Goal: Task Accomplishment & Management: Use online tool/utility

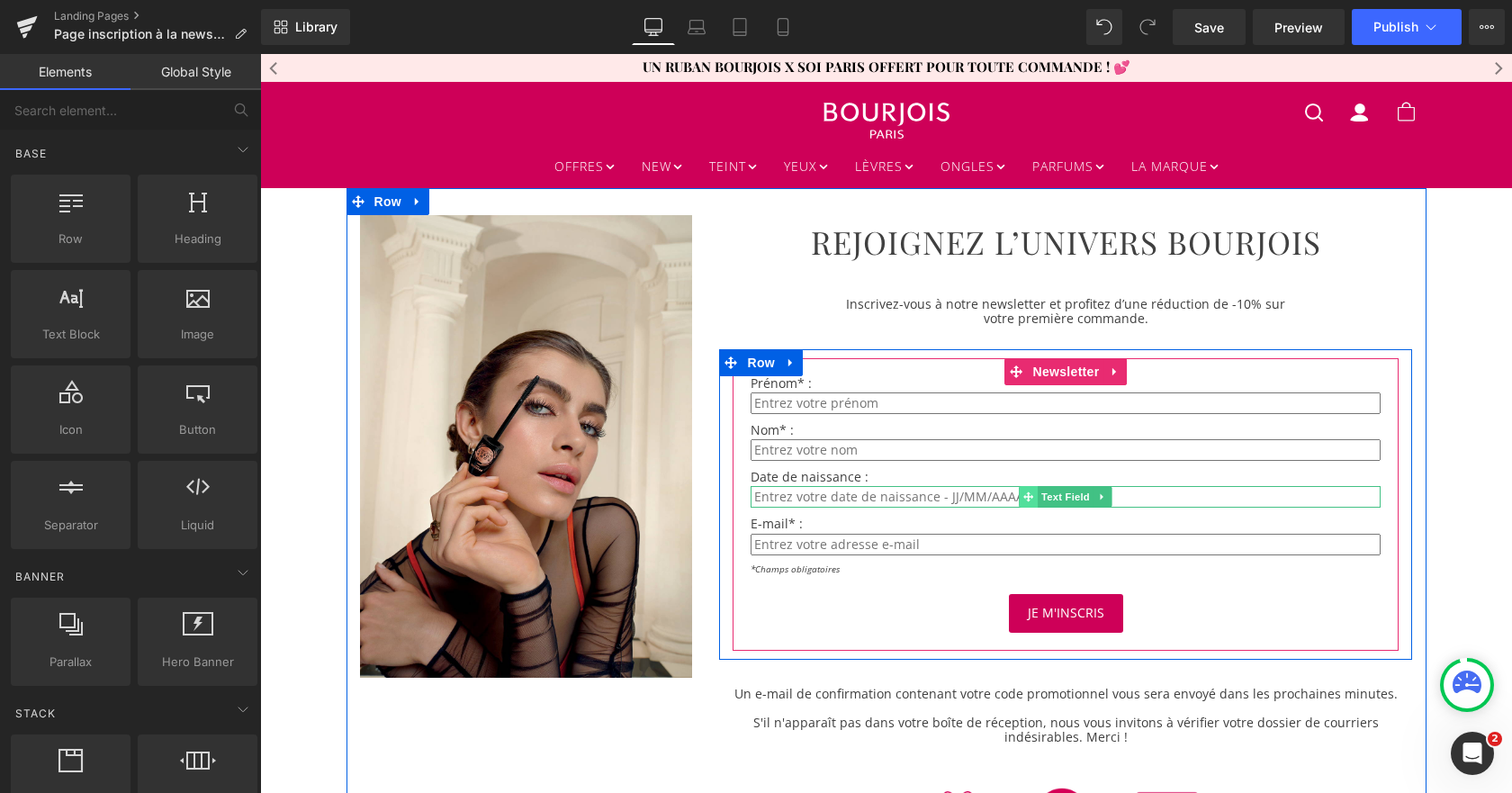
click at [1024, 495] on icon at bounding box center [1029, 496] width 10 height 11
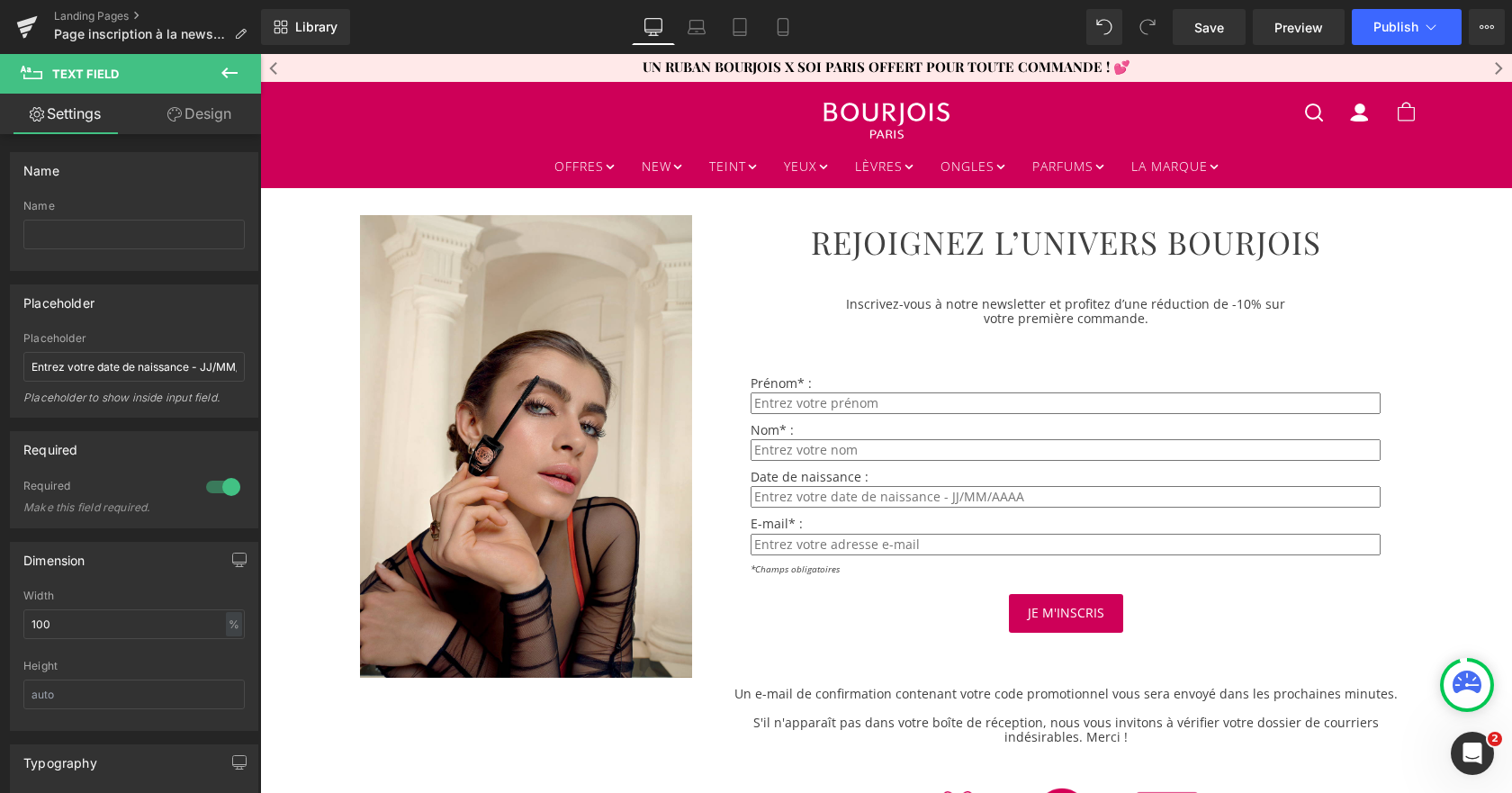
click at [236, 67] on icon at bounding box center [229, 73] width 21 height 21
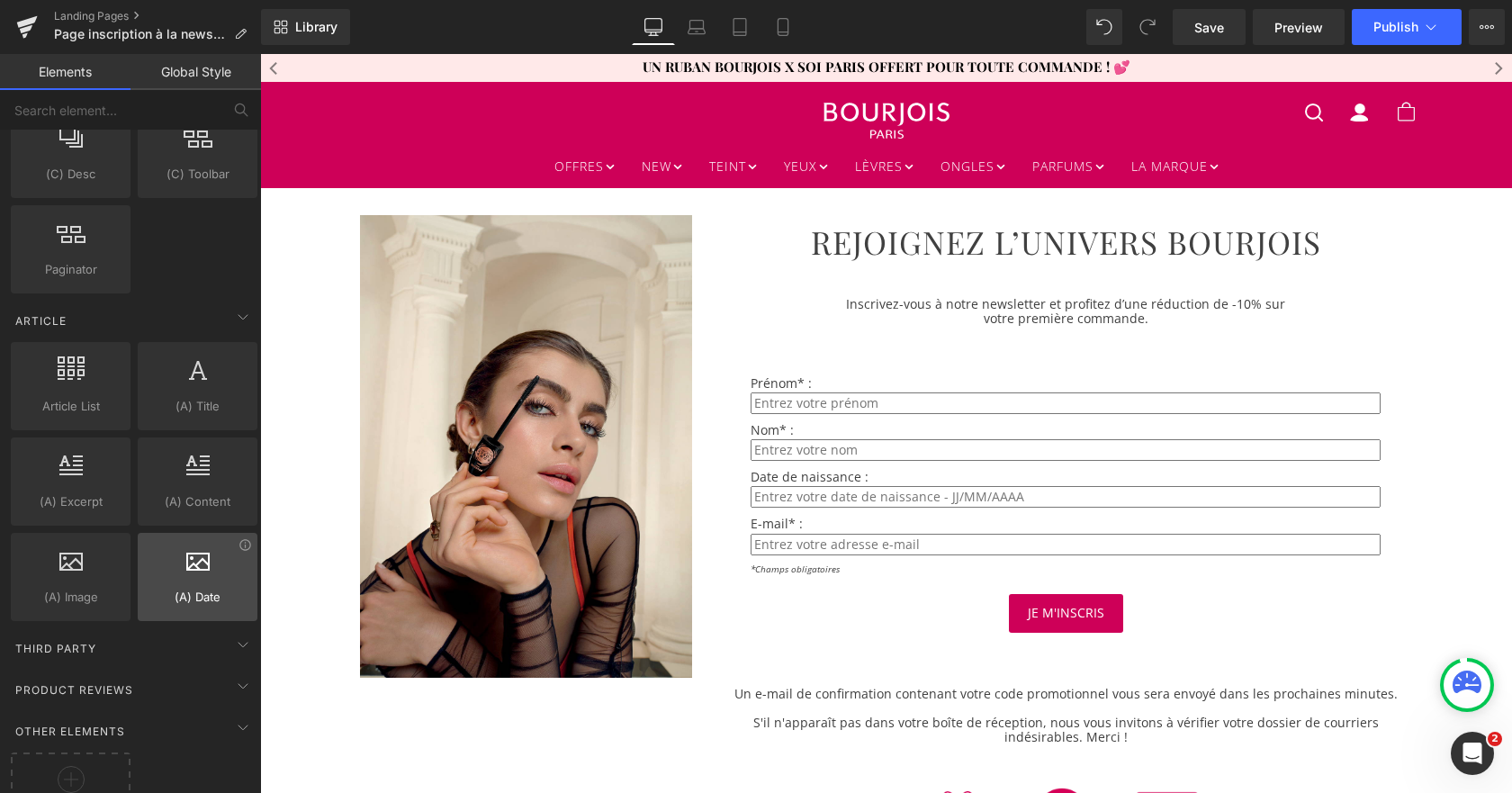
scroll to position [3212, 0]
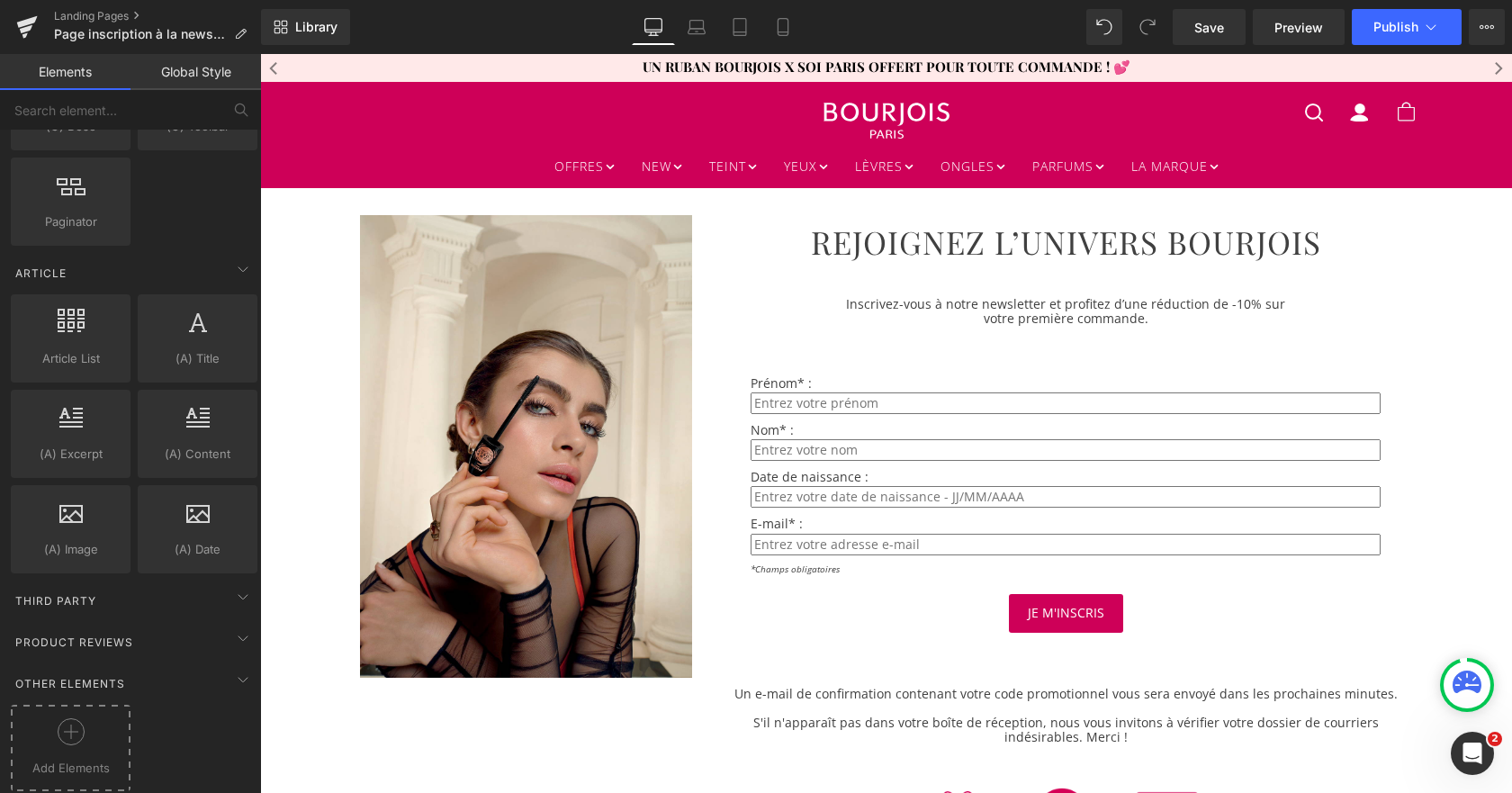
click at [73, 721] on icon at bounding box center [72, 732] width 27 height 27
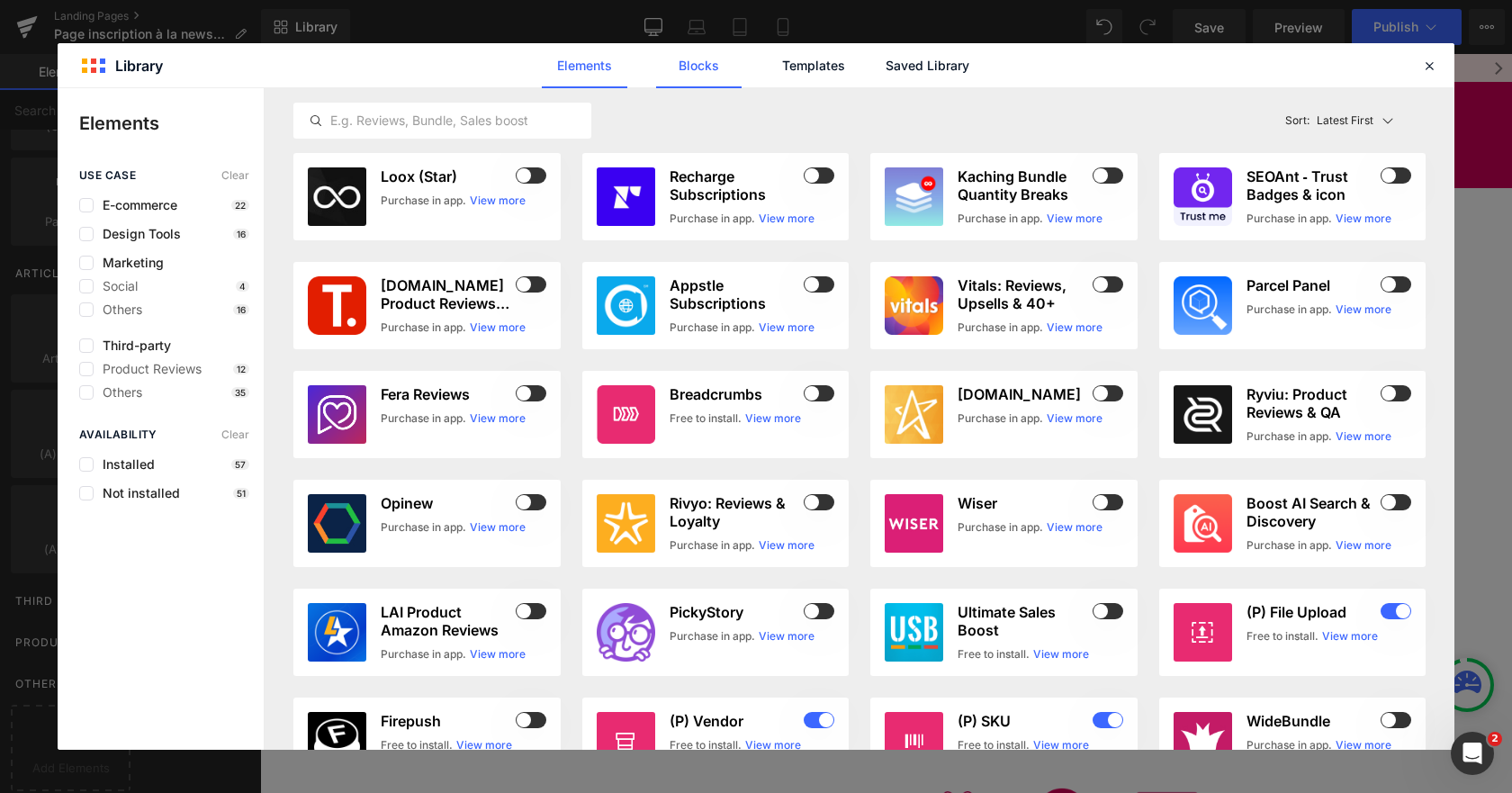
click at [687, 69] on link "Blocks" at bounding box center [698, 66] width 85 height 45
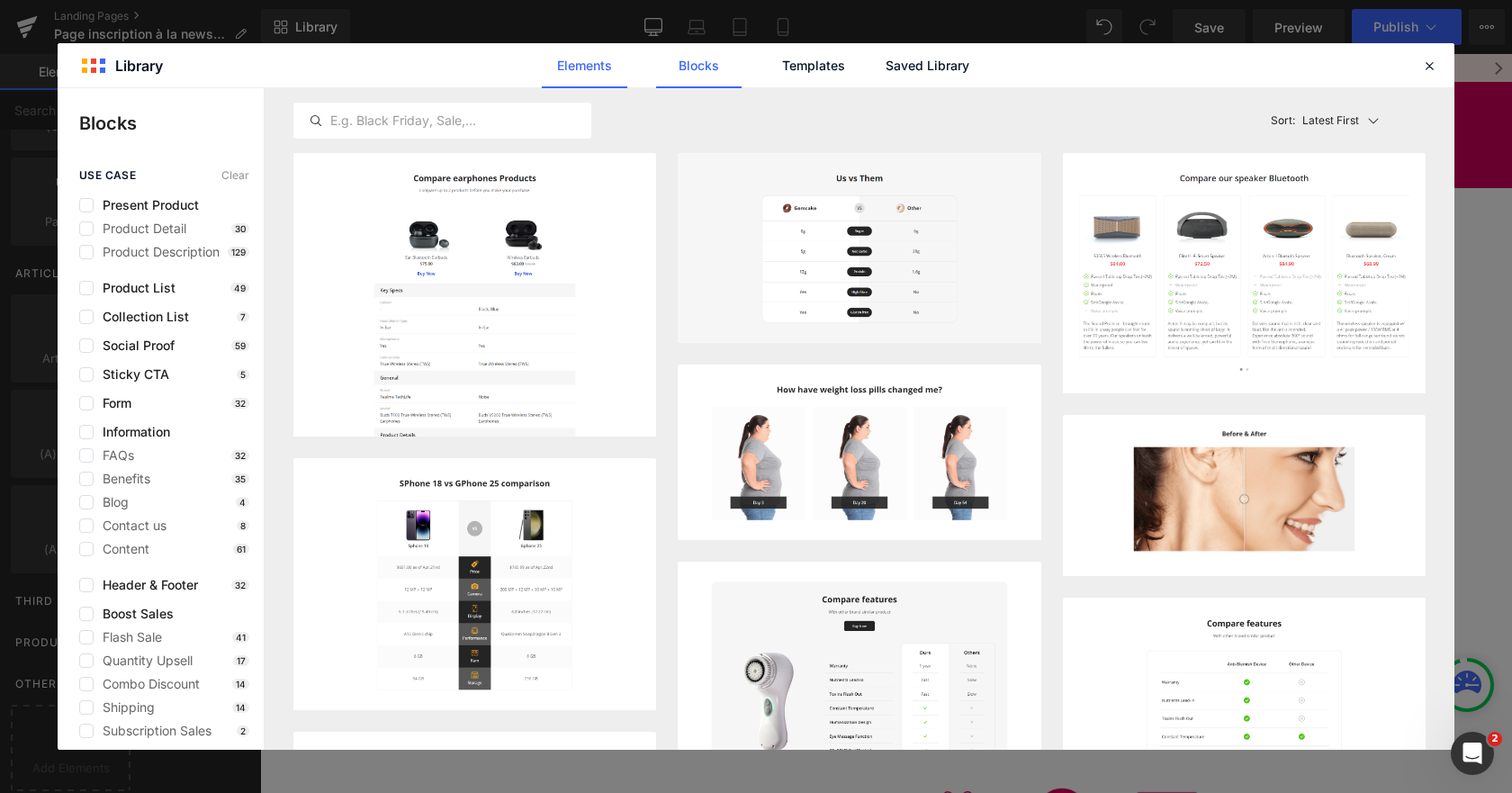
click at [569, 65] on link "Elements" at bounding box center [584, 66] width 85 height 45
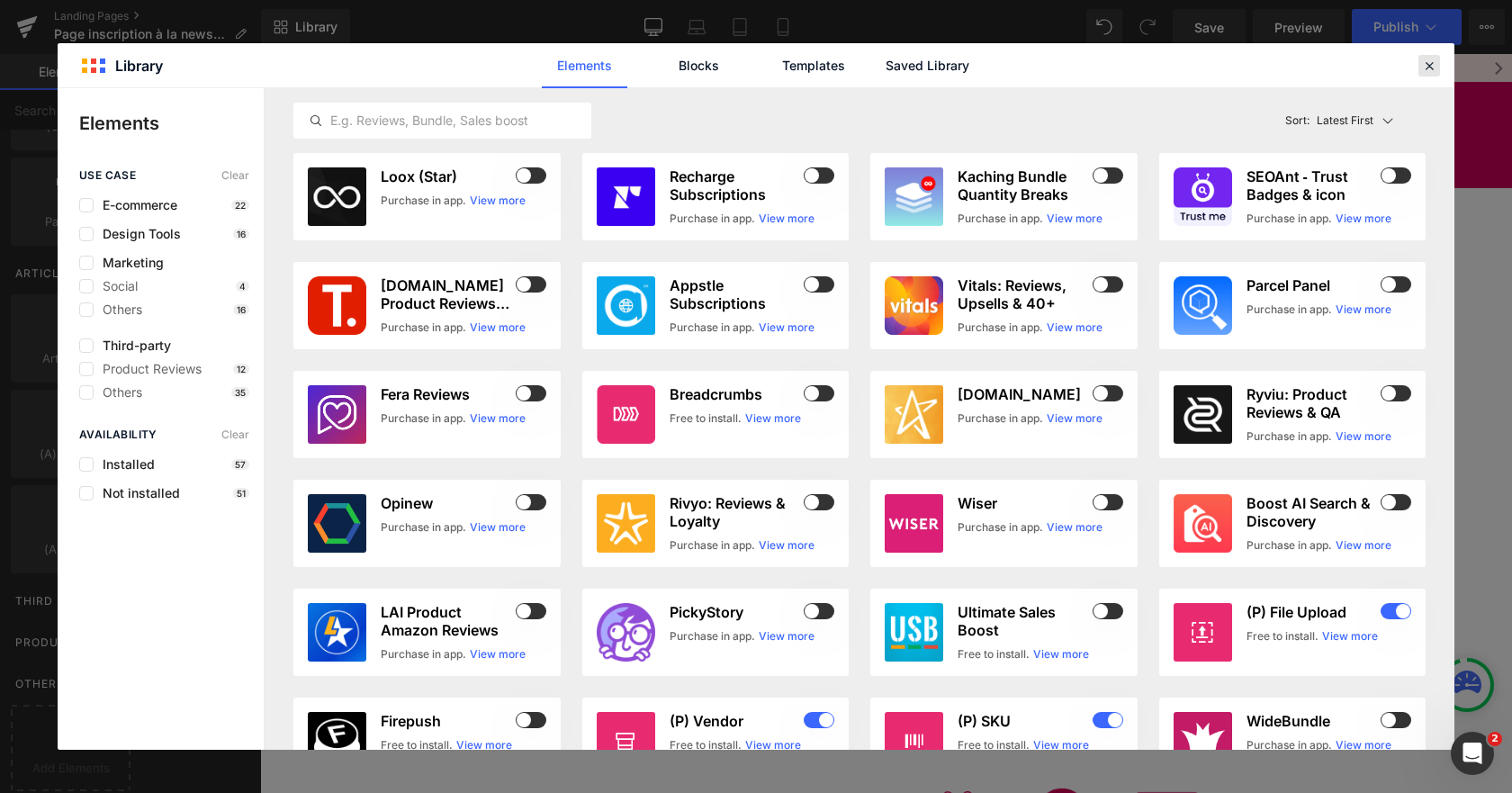
click at [1430, 65] on icon at bounding box center [1429, 66] width 16 height 16
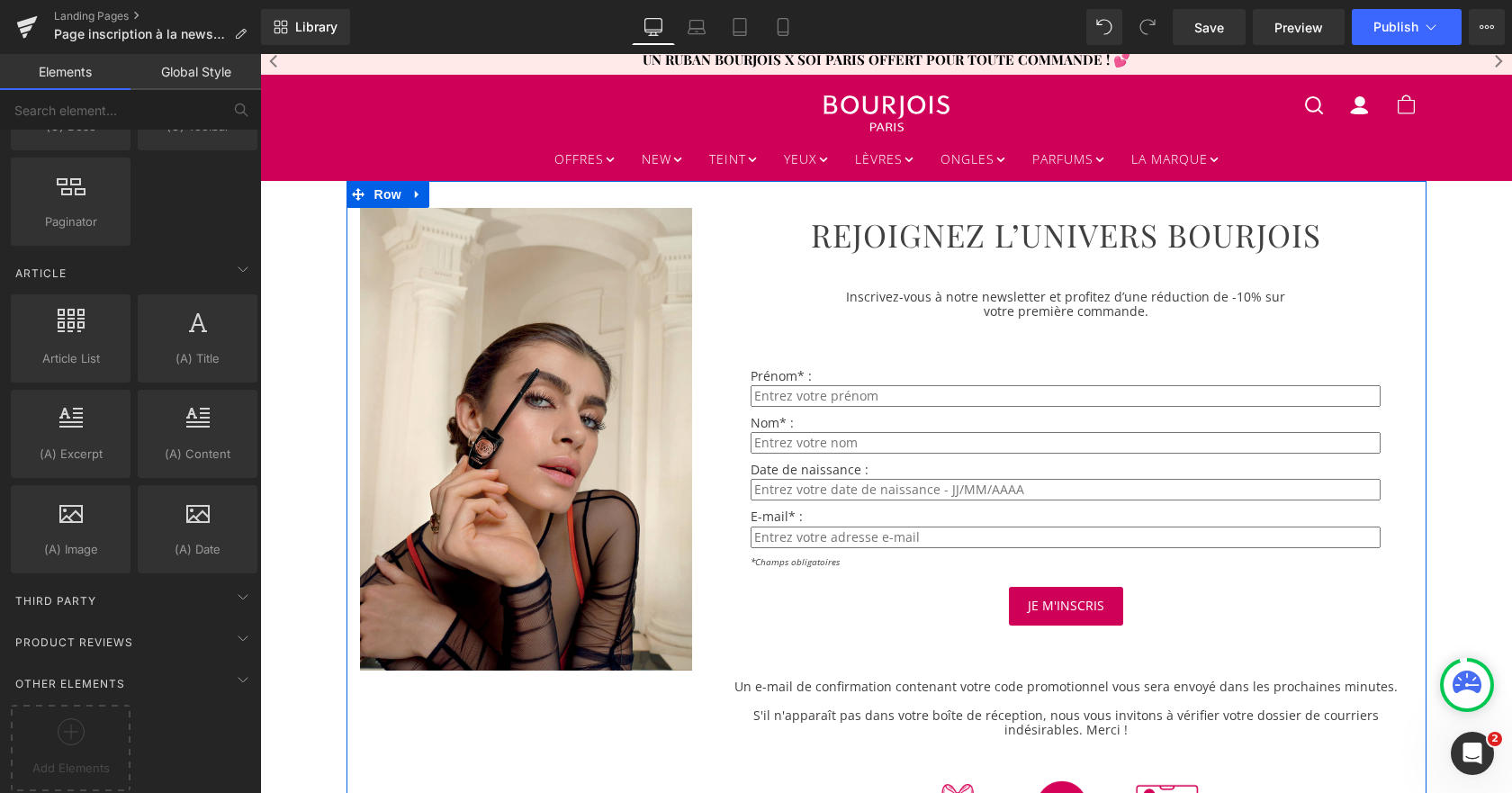
scroll to position [0, 0]
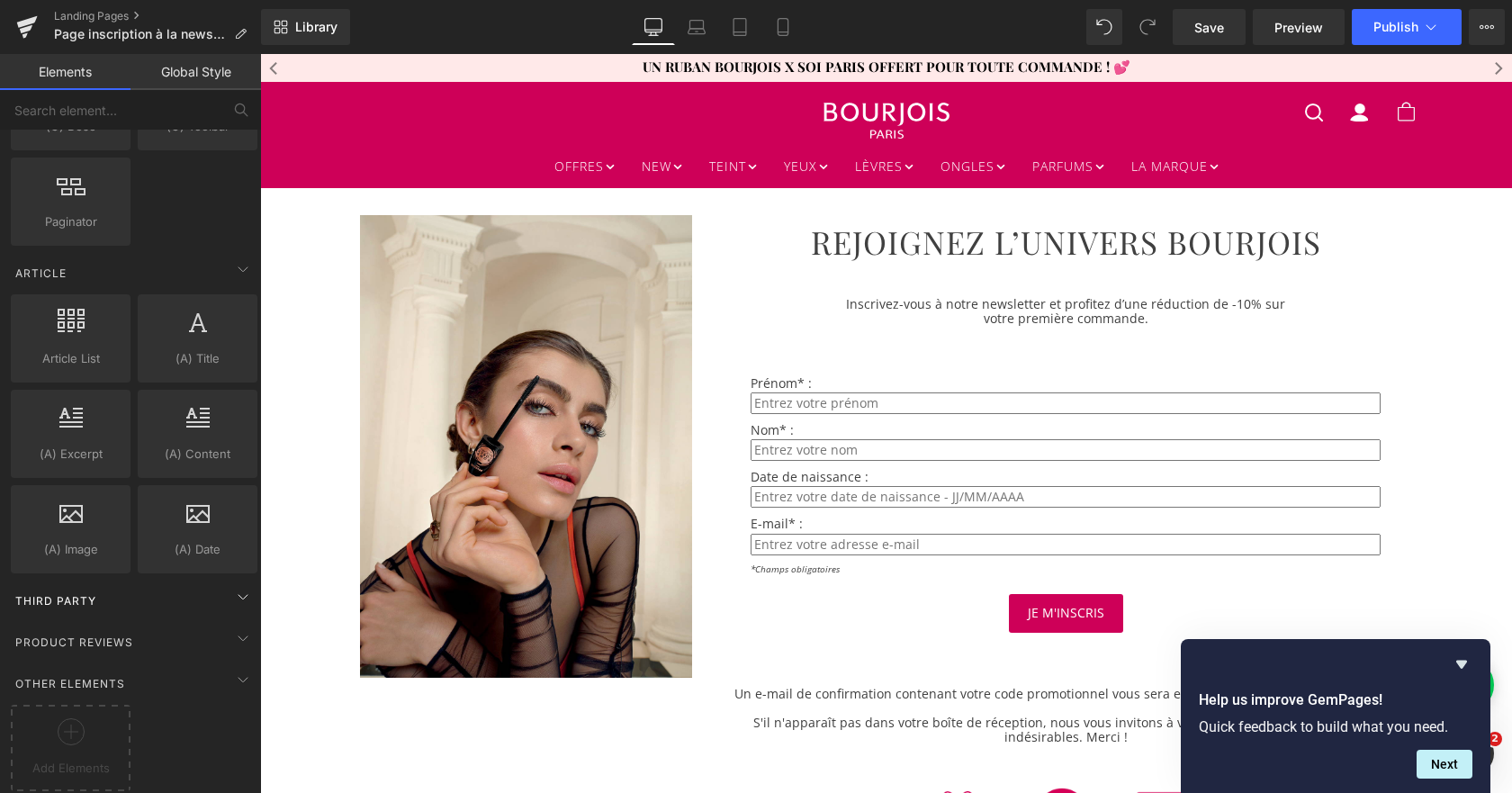
click at [157, 586] on div "Third Party" at bounding box center [133, 600] width 253 height 36
click at [232, 586] on icon at bounding box center [243, 597] width 21 height 21
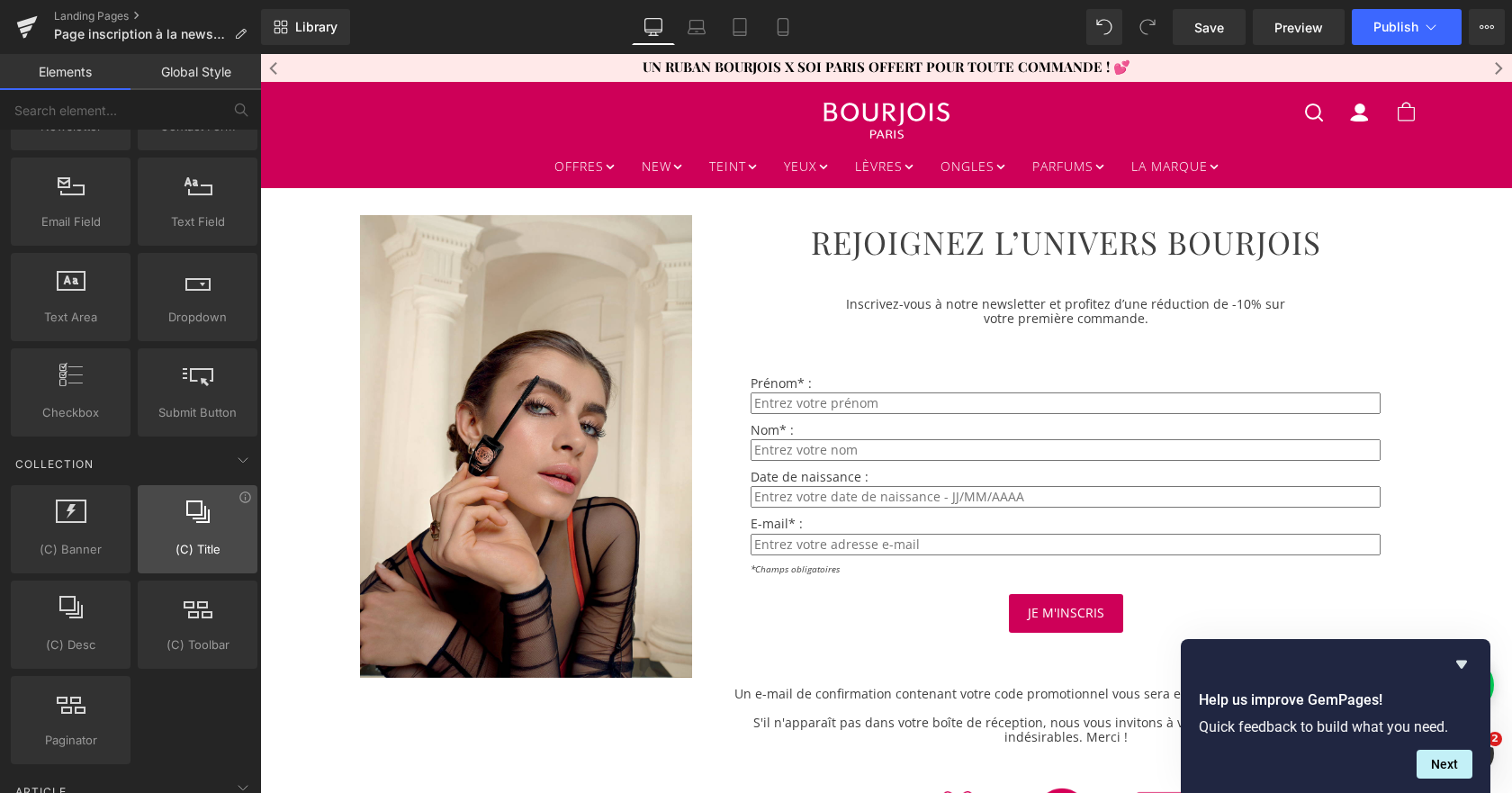
scroll to position [2671, 0]
